Goal: Task Accomplishment & Management: Use online tool/utility

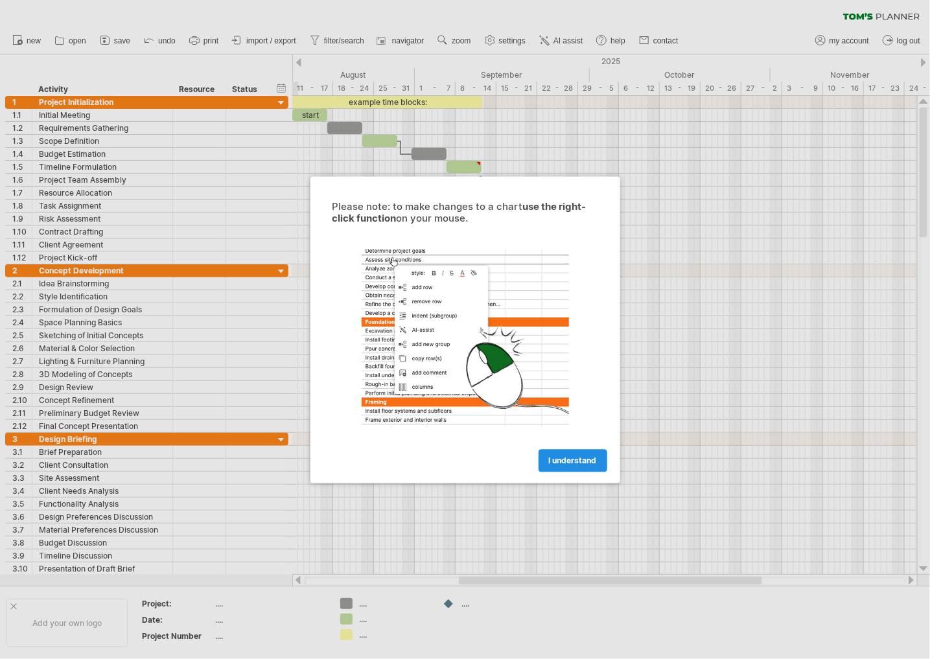
click at [569, 458] on span "I understand" at bounding box center [573, 461] width 48 height 10
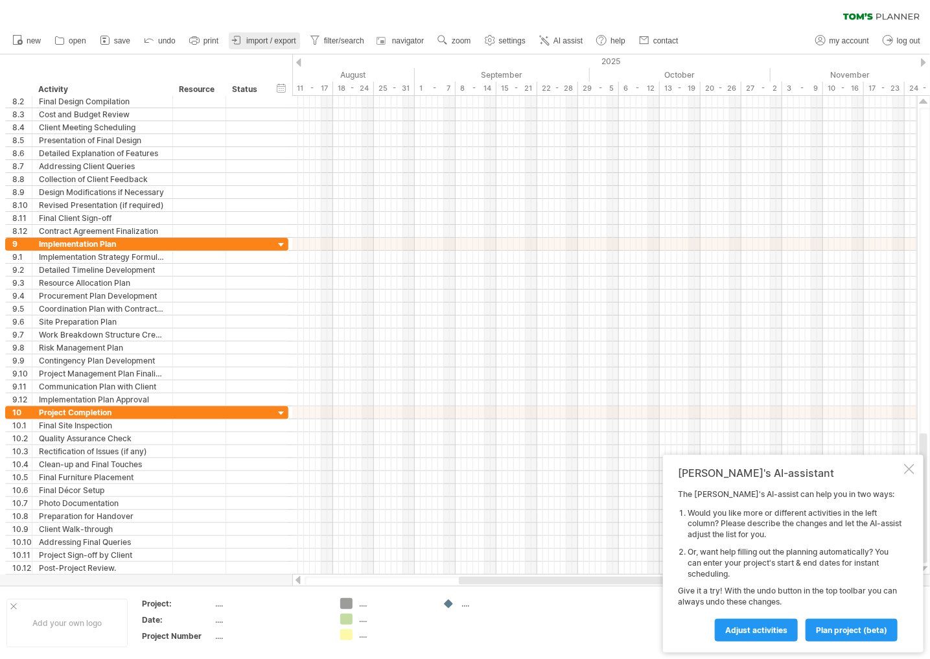
click at [288, 43] on span "import / export" at bounding box center [271, 40] width 50 height 9
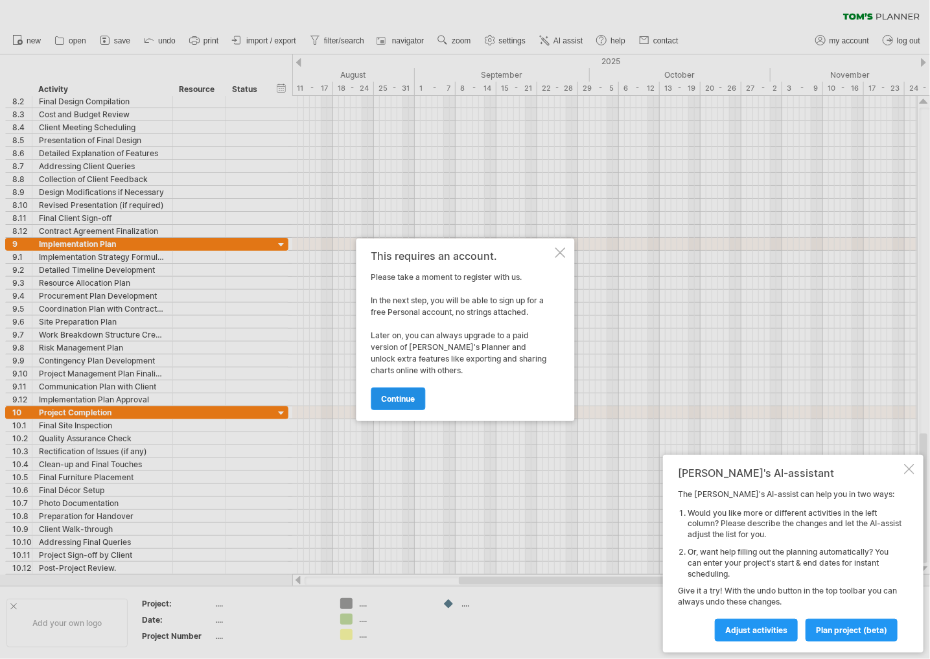
click at [406, 392] on link "continue" at bounding box center [398, 399] width 54 height 23
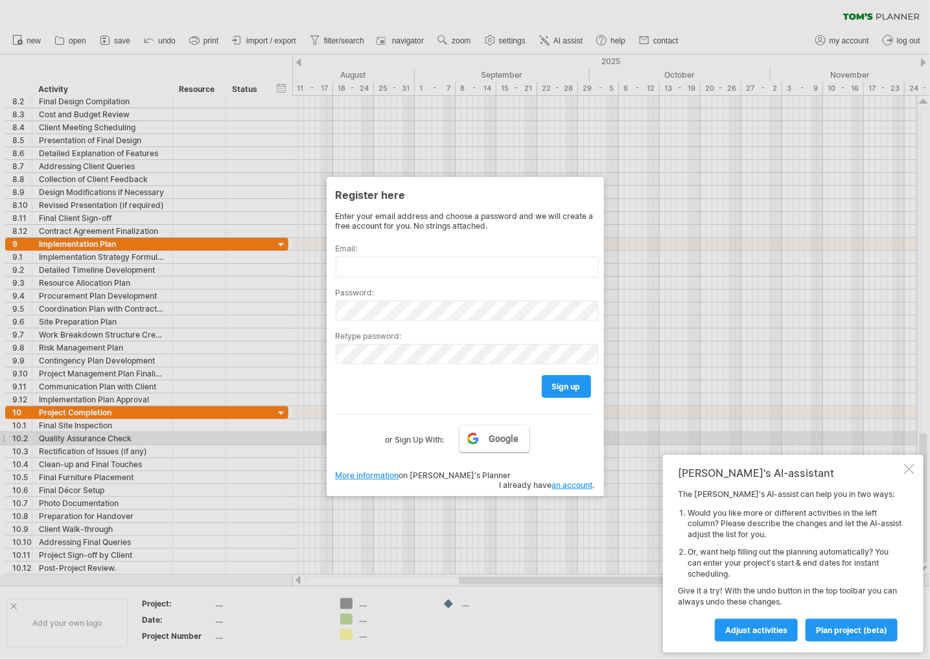
click at [496, 436] on span "Google" at bounding box center [504, 439] width 30 height 10
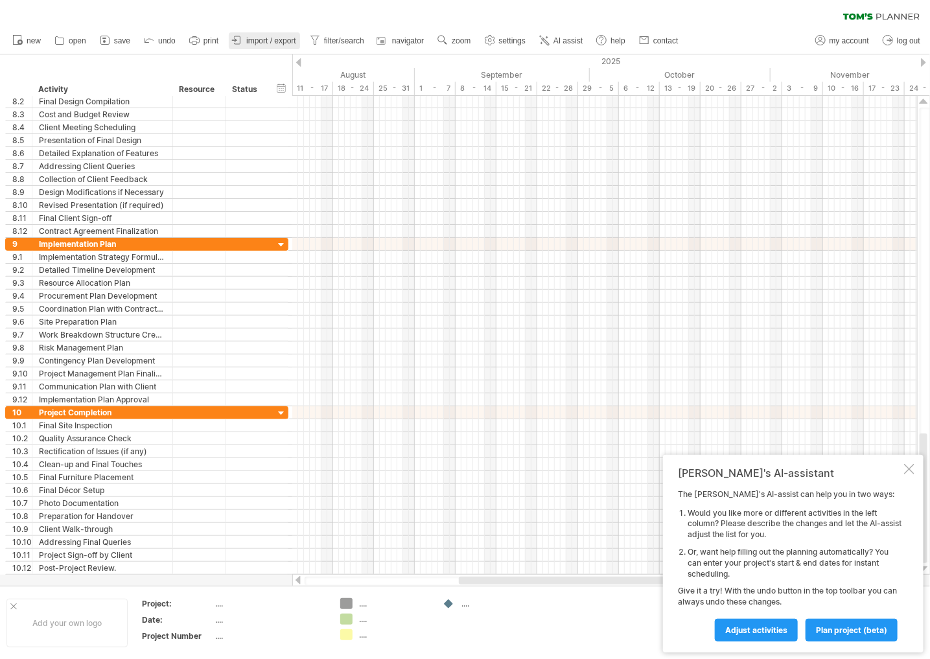
click at [272, 44] on span "import / export" at bounding box center [271, 40] width 50 height 9
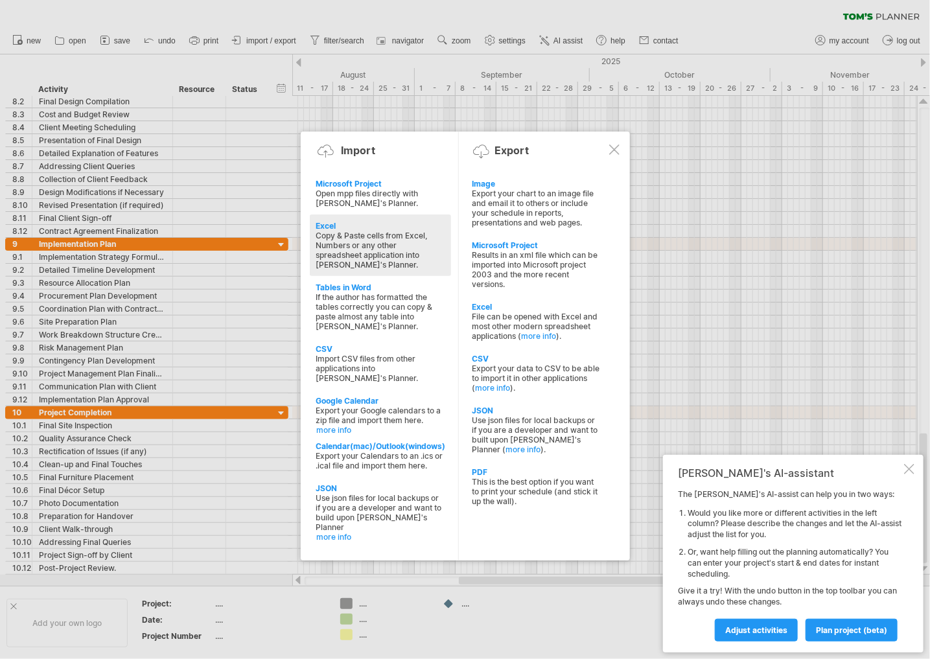
click at [394, 241] on div "Copy & Paste cells from Excel, Numbers or any other spreadsheet application int…" at bounding box center [380, 250] width 128 height 39
type textarea "**********"
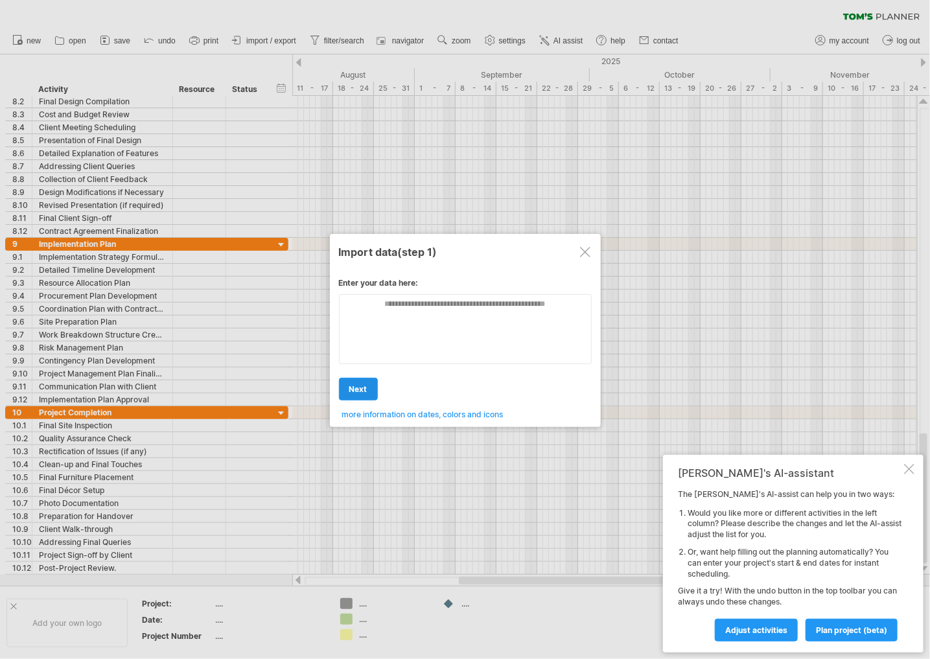
click at [370, 386] on link "next" at bounding box center [358, 389] width 39 height 23
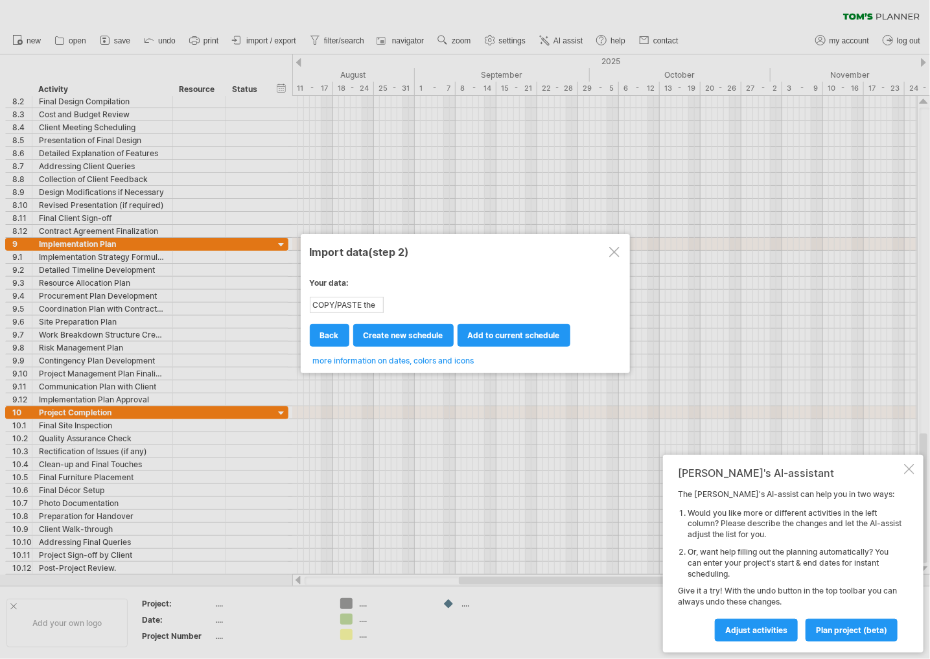
click at [615, 253] on div at bounding box center [614, 252] width 10 height 10
